Goal: Information Seeking & Learning: Learn about a topic

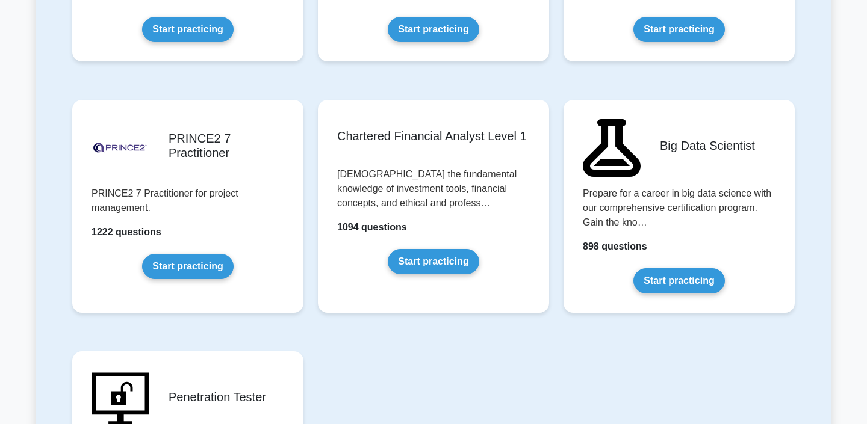
scroll to position [2540, 0]
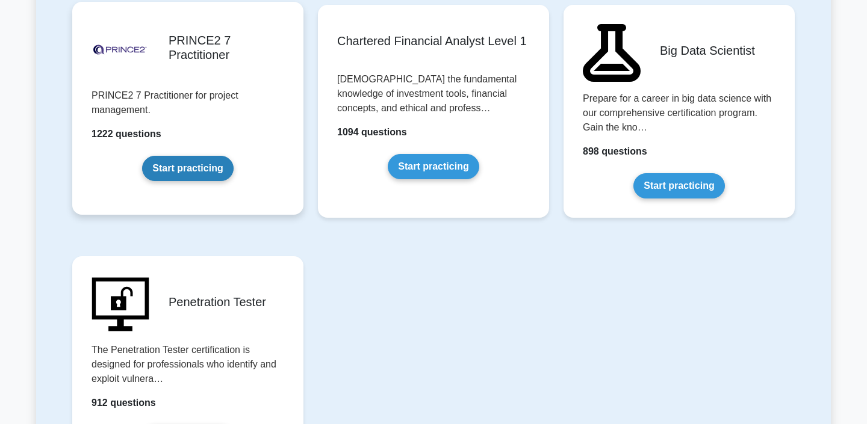
click at [199, 160] on link "Start practicing" at bounding box center [187, 168] width 91 height 25
